Goal: Task Accomplishment & Management: Use online tool/utility

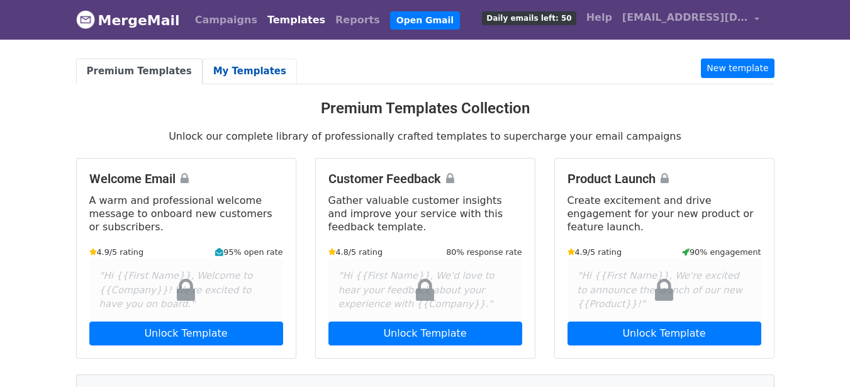
click at [227, 72] on link "My Templates" at bounding box center [250, 72] width 94 height 26
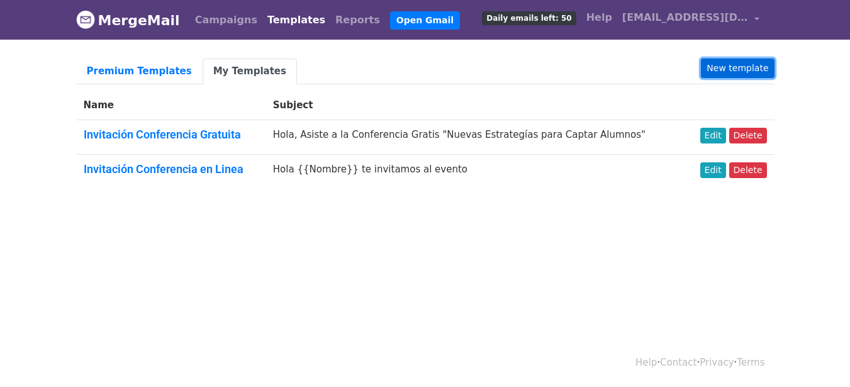
click at [715, 68] on link "New template" at bounding box center [737, 69] width 73 height 20
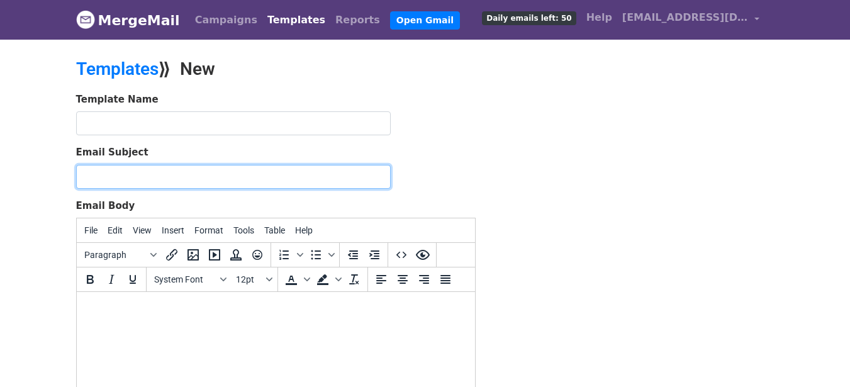
click at [257, 180] on input "Email Subject" at bounding box center [233, 177] width 315 height 24
paste input "¡No olvides tu acceso! Este jueves descubre cómo atraer más alumnos en 2025"
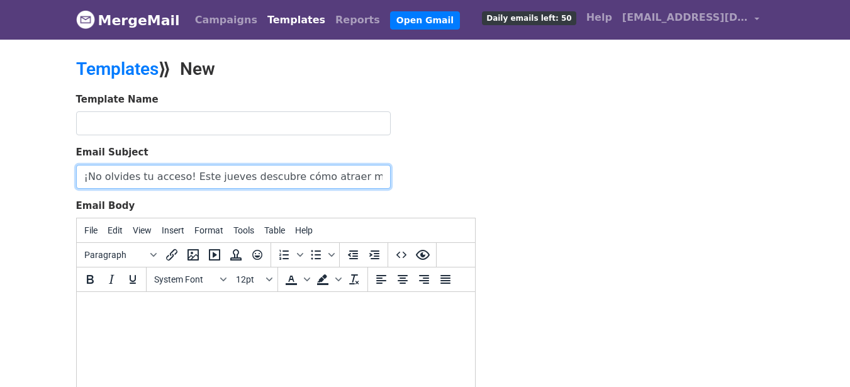
scroll to position [0, 53]
type input "¡No olvides tu acceso! Este jueves descubre cómo atraer más alumnos en 2025"
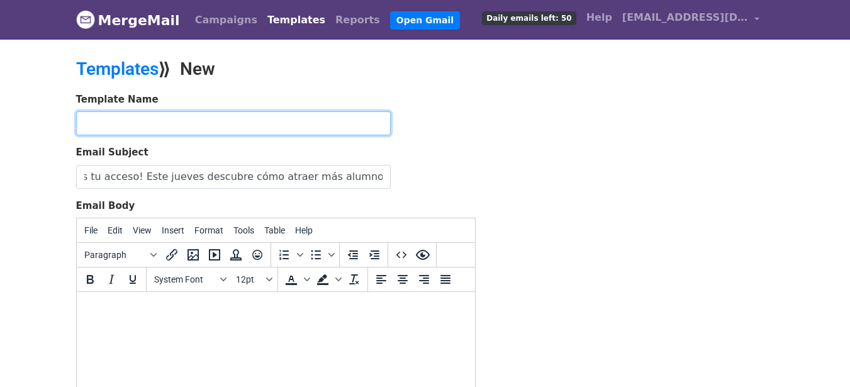
scroll to position [0, 0]
click at [236, 116] on input "text" at bounding box center [233, 123] width 315 height 24
type input "Recordatorio Conferencia"
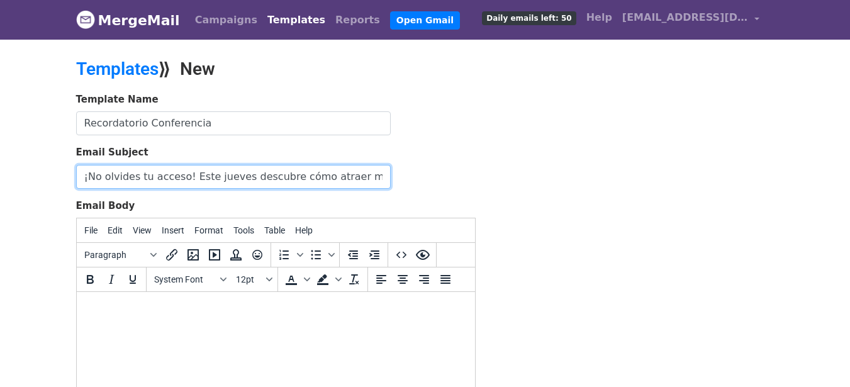
click at [230, 183] on input "¡No olvides tu acceso! Este jueves descubre cómo atraer más alumnos en 2025" at bounding box center [233, 177] width 315 height 24
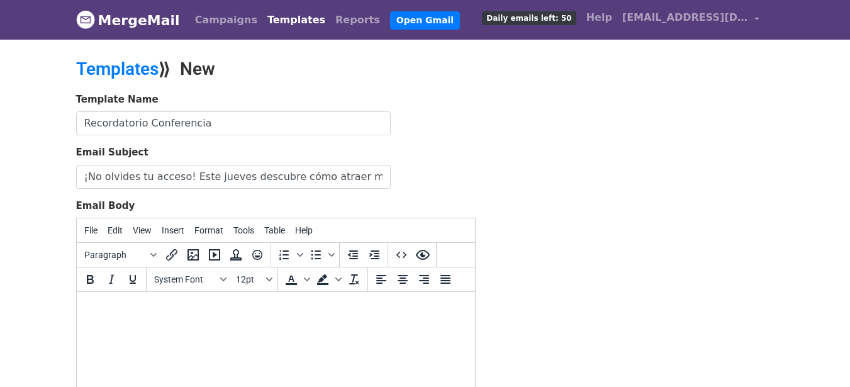
click at [179, 312] on body at bounding box center [275, 309] width 378 height 14
paste body
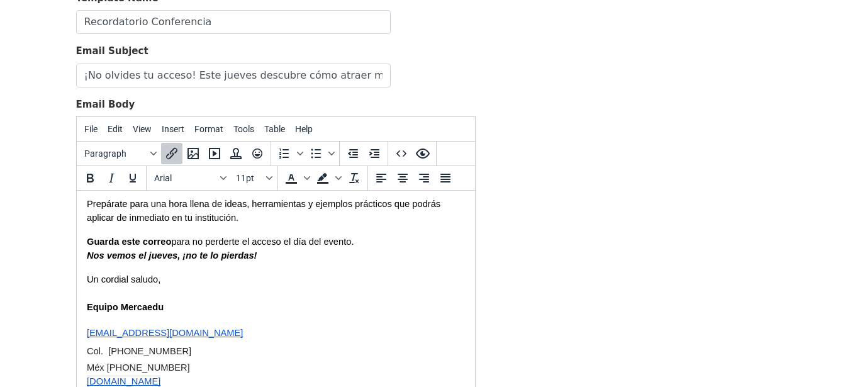
scroll to position [231, 0]
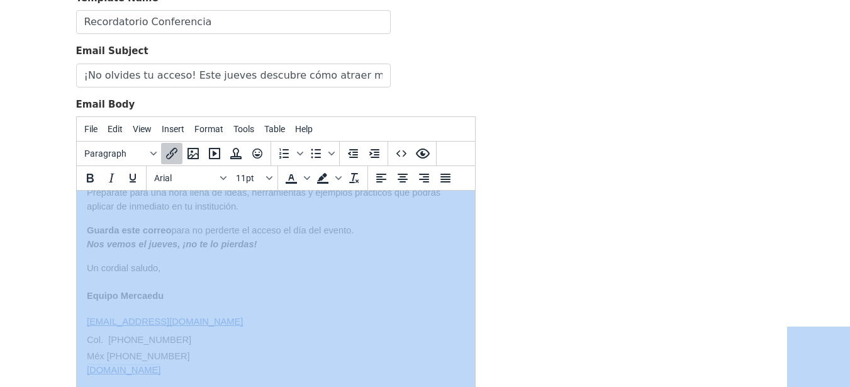
click at [593, 255] on div "Template Name Recordatorio Conferencia Email Subject ¡No olvides tu acceso! Est…" at bounding box center [425, 212] width 717 height 443
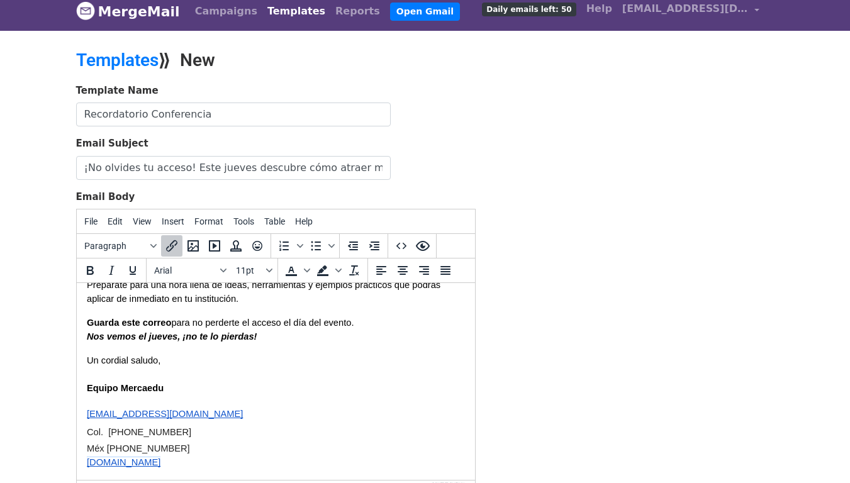
scroll to position [153, 0]
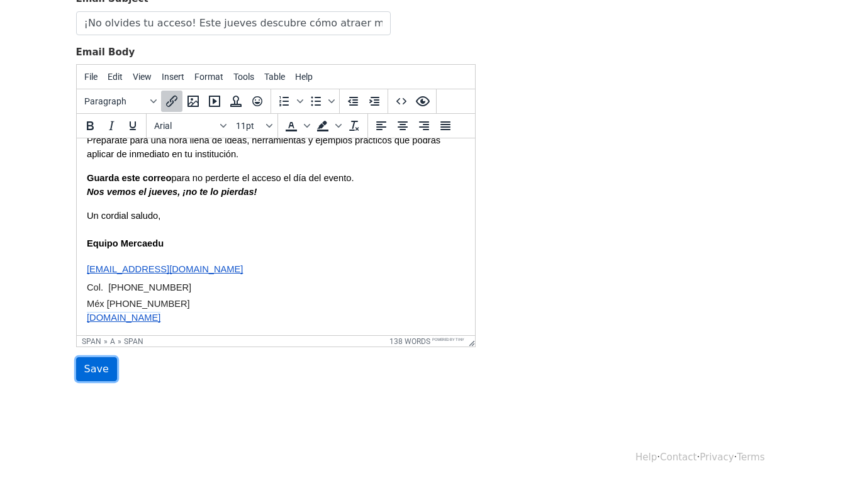
click at [98, 366] on input "Save" at bounding box center [96, 369] width 41 height 24
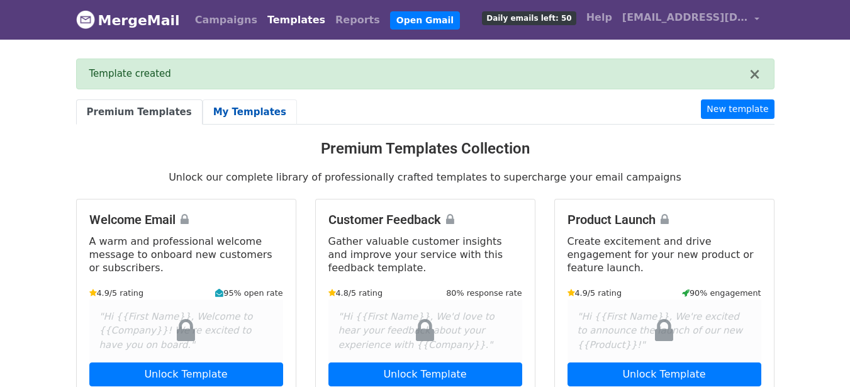
click at [237, 111] on link "My Templates" at bounding box center [250, 112] width 94 height 26
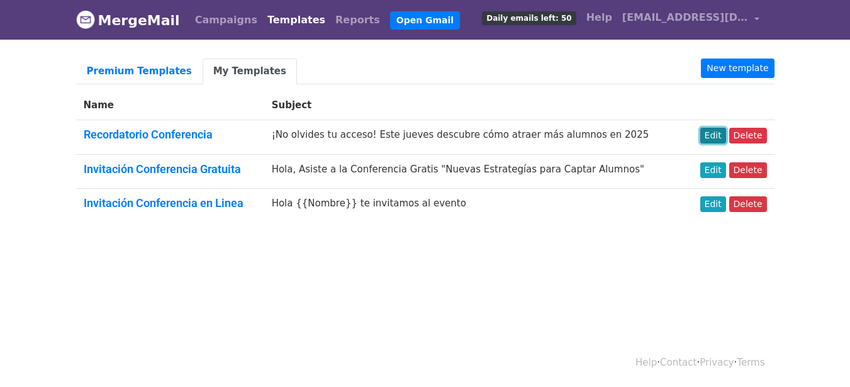
click at [720, 135] on link "Edit" at bounding box center [713, 136] width 26 height 16
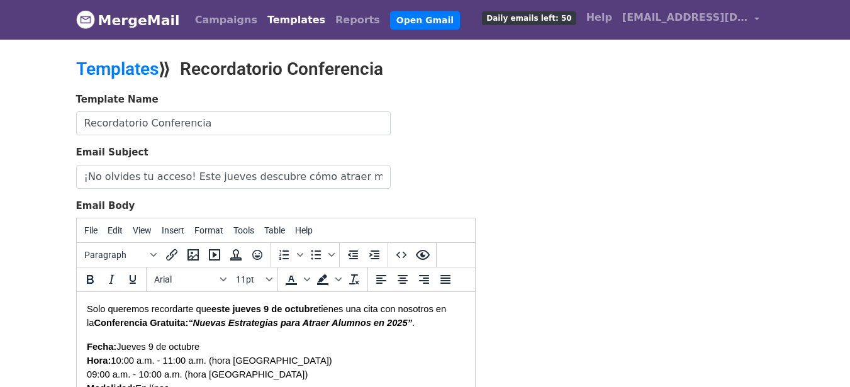
click at [274, 313] on span "este jueves 9 de octubre" at bounding box center [264, 309] width 107 height 10
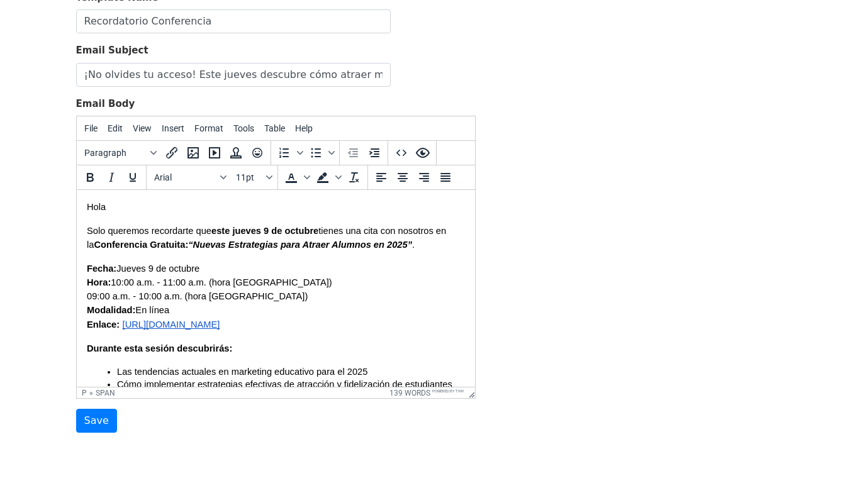
scroll to position [153, 0]
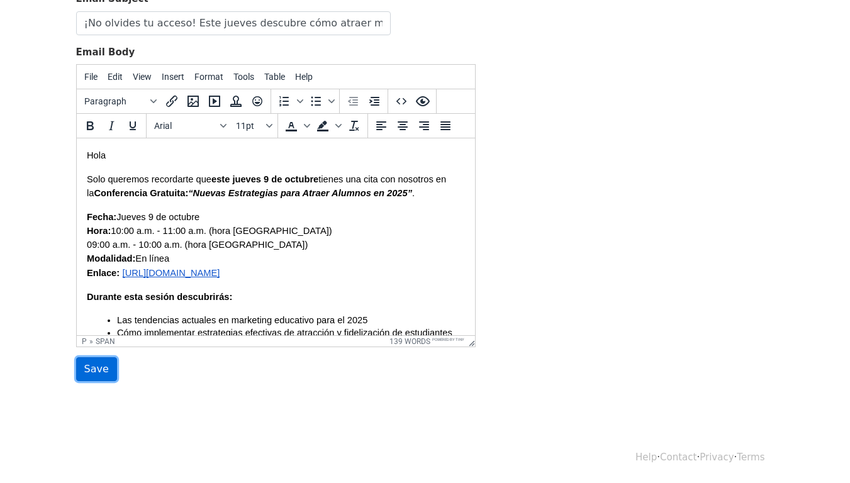
click at [98, 373] on input "Save" at bounding box center [96, 369] width 41 height 24
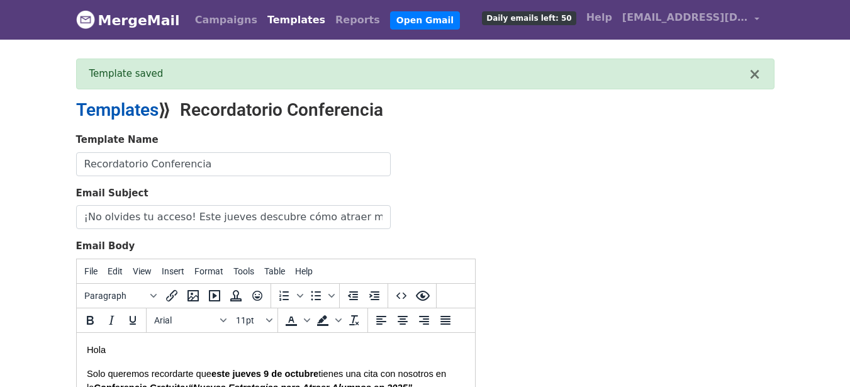
click at [140, 114] on link "Templates" at bounding box center [117, 109] width 82 height 21
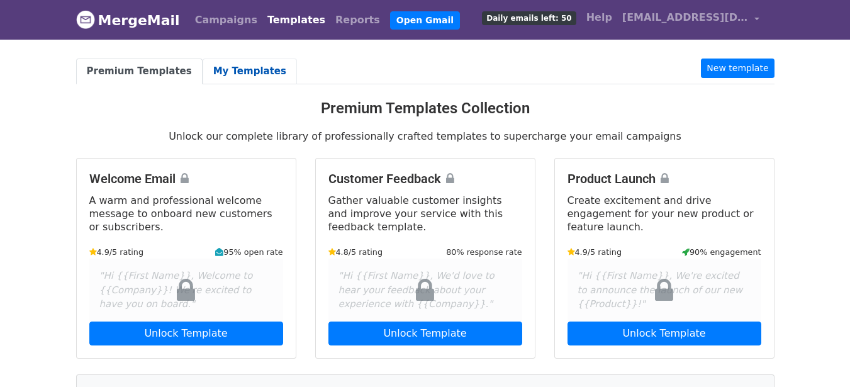
click at [222, 69] on link "My Templates" at bounding box center [250, 72] width 94 height 26
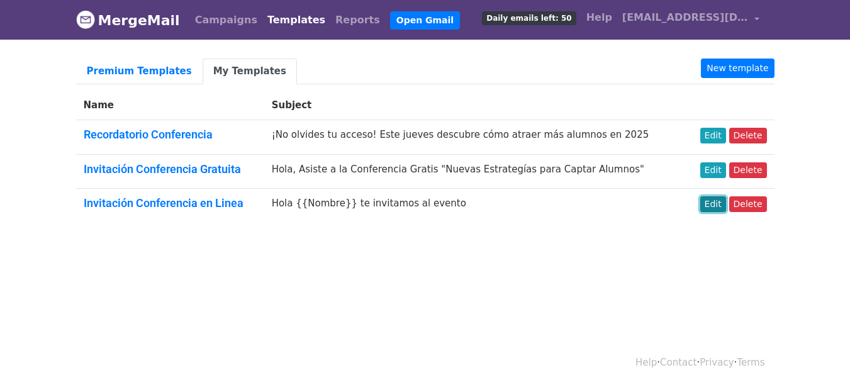
click at [717, 204] on link "Edit" at bounding box center [713, 204] width 26 height 16
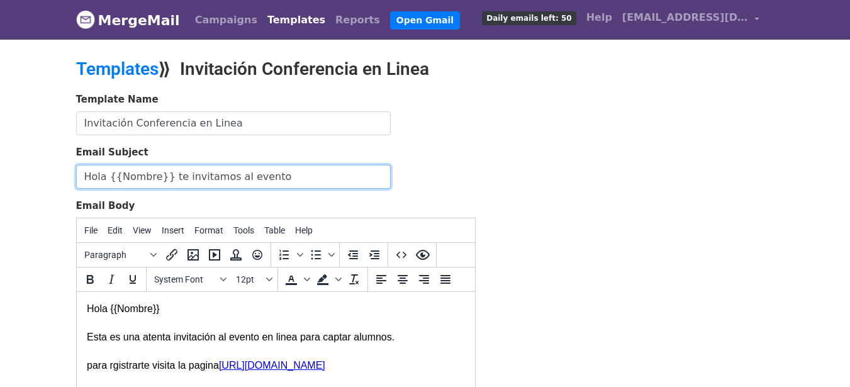
click at [157, 175] on input "Hola {{Nombre}} te invitamos al evento" at bounding box center [233, 177] width 315 height 24
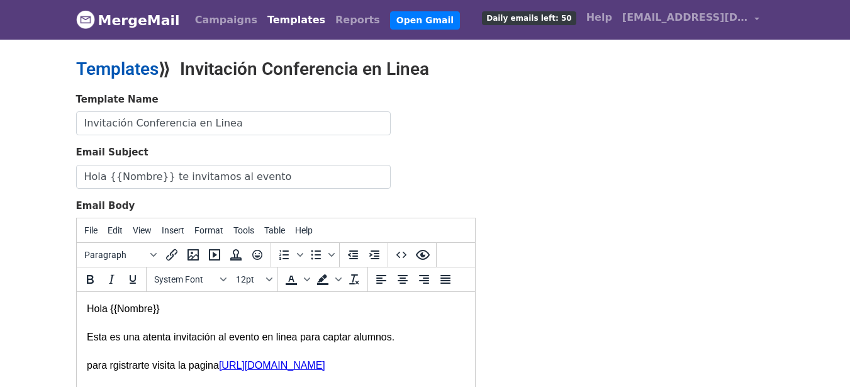
click at [148, 60] on link "Templates" at bounding box center [117, 69] width 82 height 21
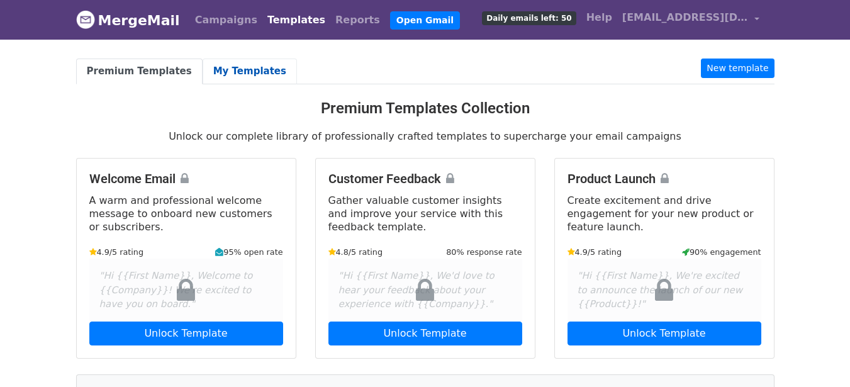
click at [250, 70] on link "My Templates" at bounding box center [250, 72] width 94 height 26
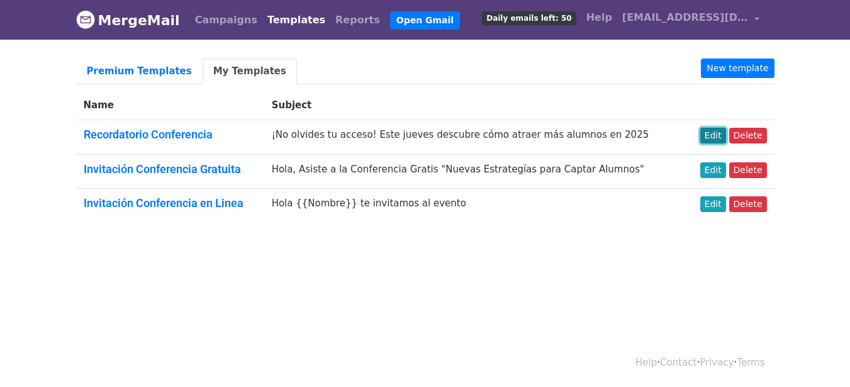
click at [720, 133] on link "Edit" at bounding box center [713, 136] width 26 height 16
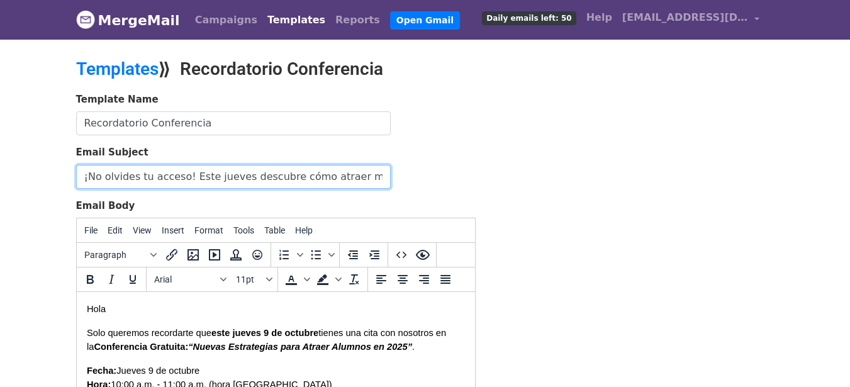
click at [86, 170] on input "¡No olvides tu acceso! Este jueves descubre cómo atraer más alumnos en 2025" at bounding box center [233, 177] width 315 height 24
paste input "{{Nombre}}"
click at [88, 175] on input "{{Nombre}} ¡No olvides tu acceso! Este jueves descubre cómo atraer más alumnos …" at bounding box center [233, 177] width 315 height 24
type input "{{Nombre}} ¡No olvides tu acceso! Este jueves descubre cómo atraer más alumnos …"
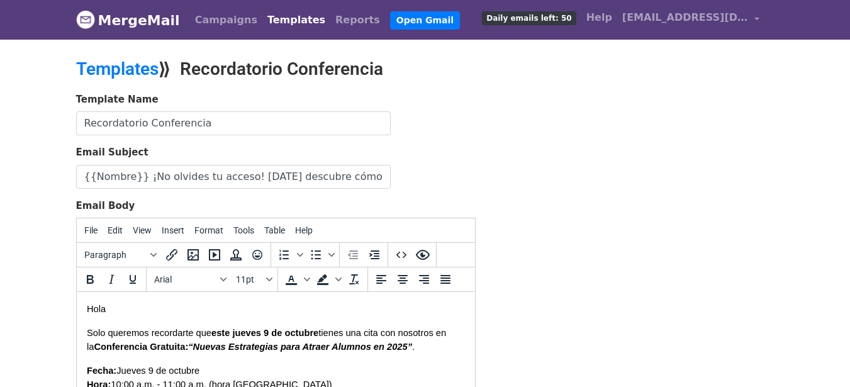
click at [131, 305] on p "Hola" at bounding box center [275, 309] width 378 height 14
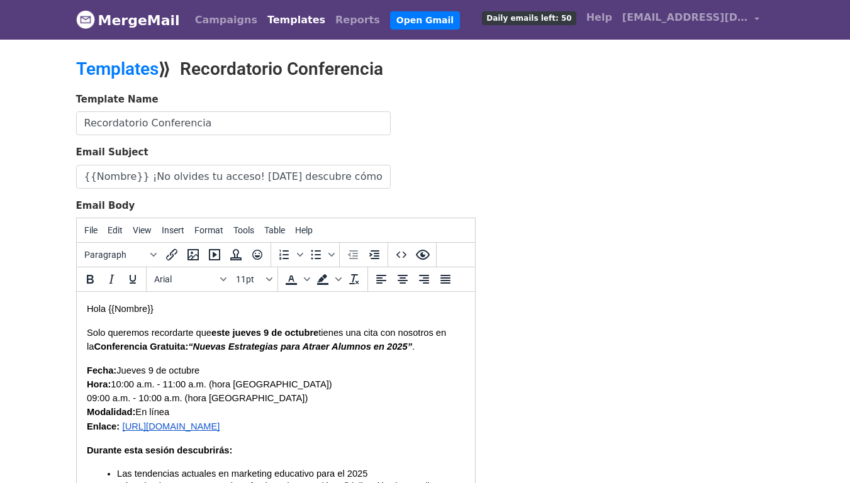
scroll to position [153, 0]
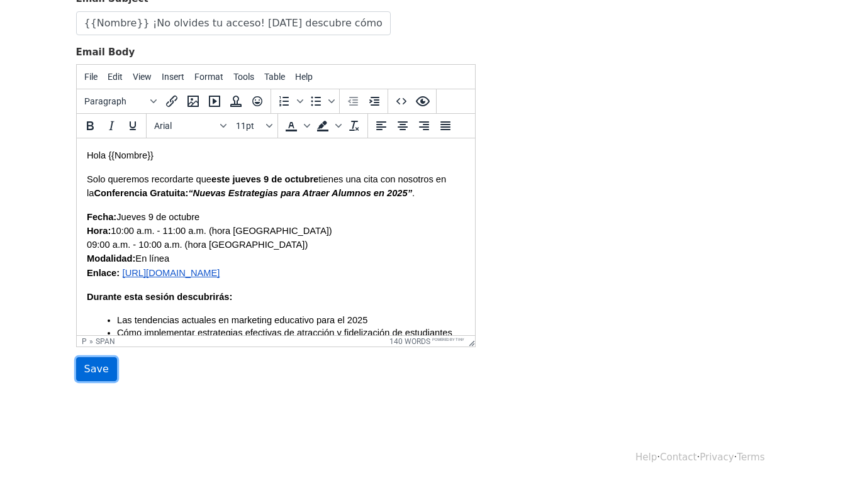
click at [96, 373] on input "Save" at bounding box center [96, 369] width 41 height 24
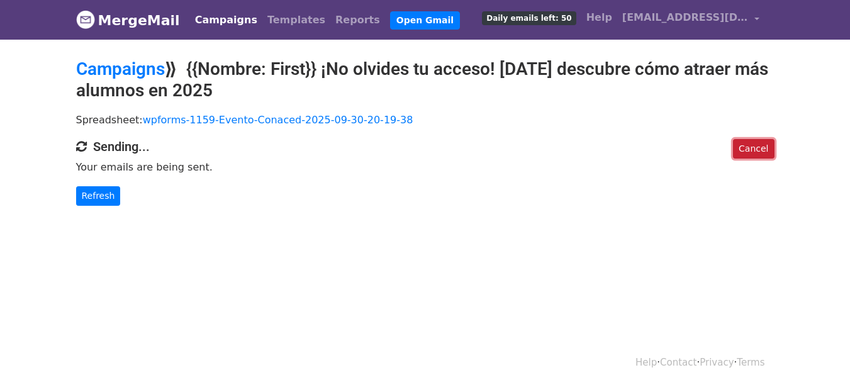
click at [766, 155] on link "Cancel" at bounding box center [753, 149] width 41 height 20
